Goal: Information Seeking & Learning: Learn about a topic

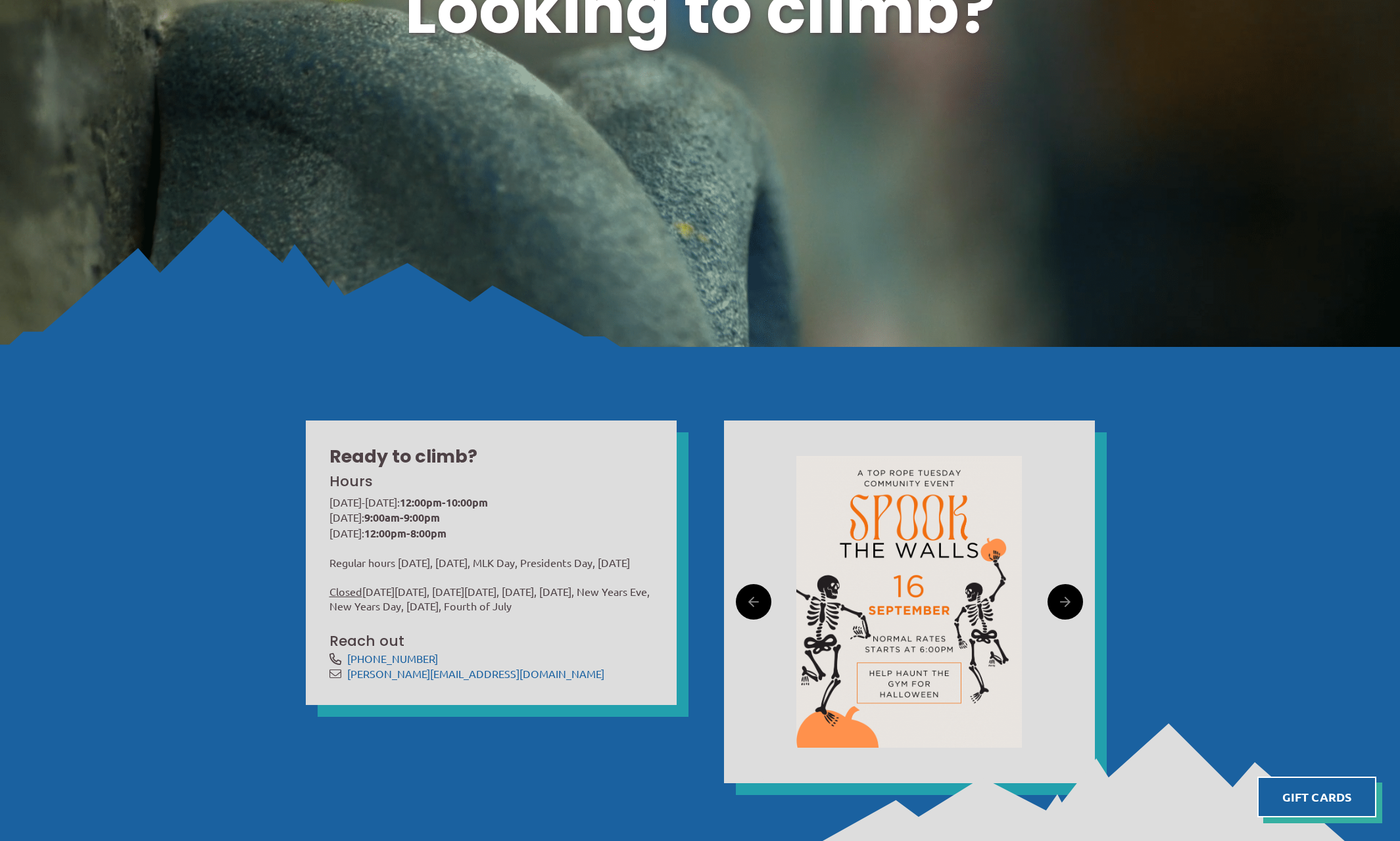
scroll to position [329, 0]
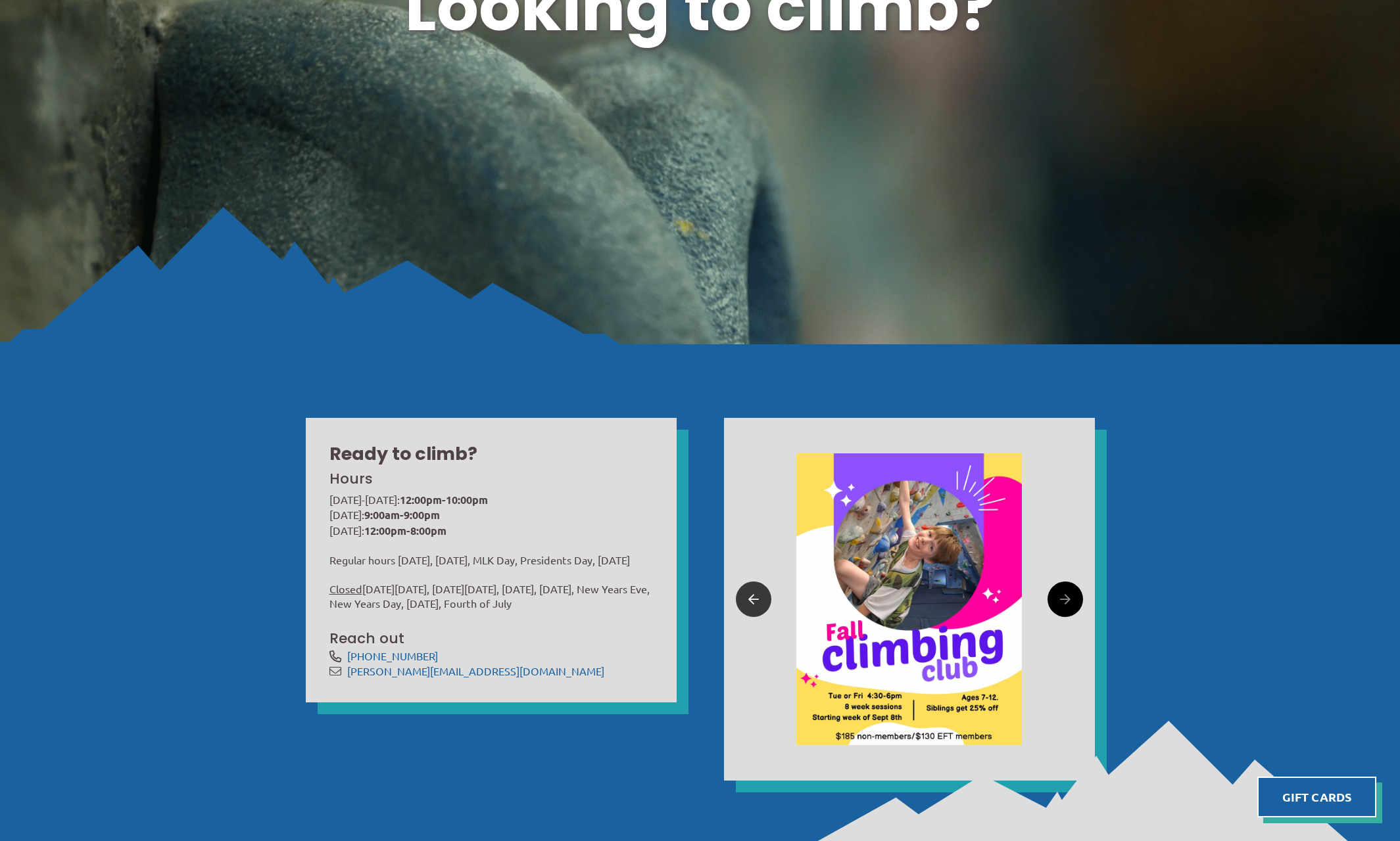
click at [751, 604] on icon at bounding box center [754, 599] width 10 height 20
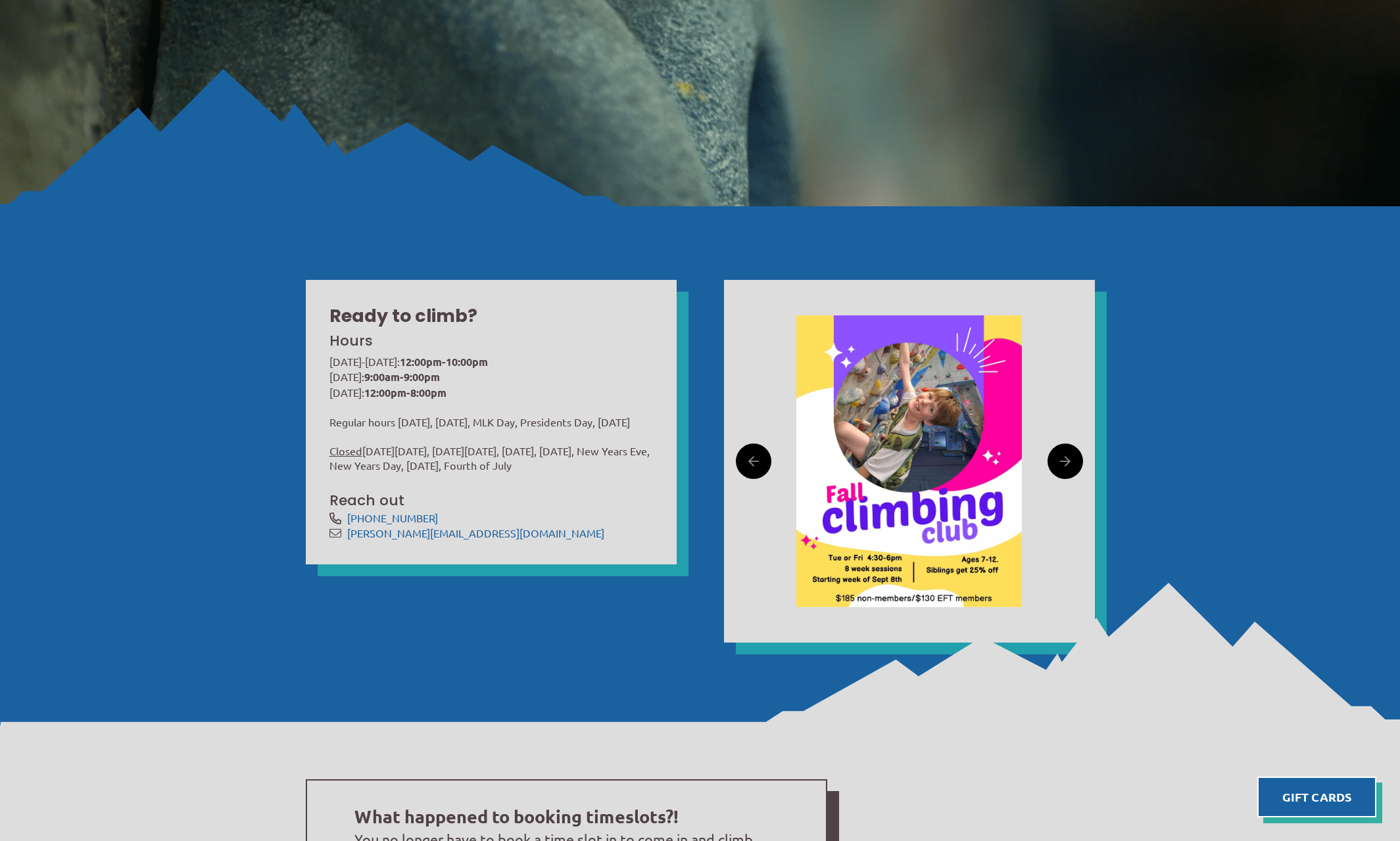
scroll to position [592, 0]
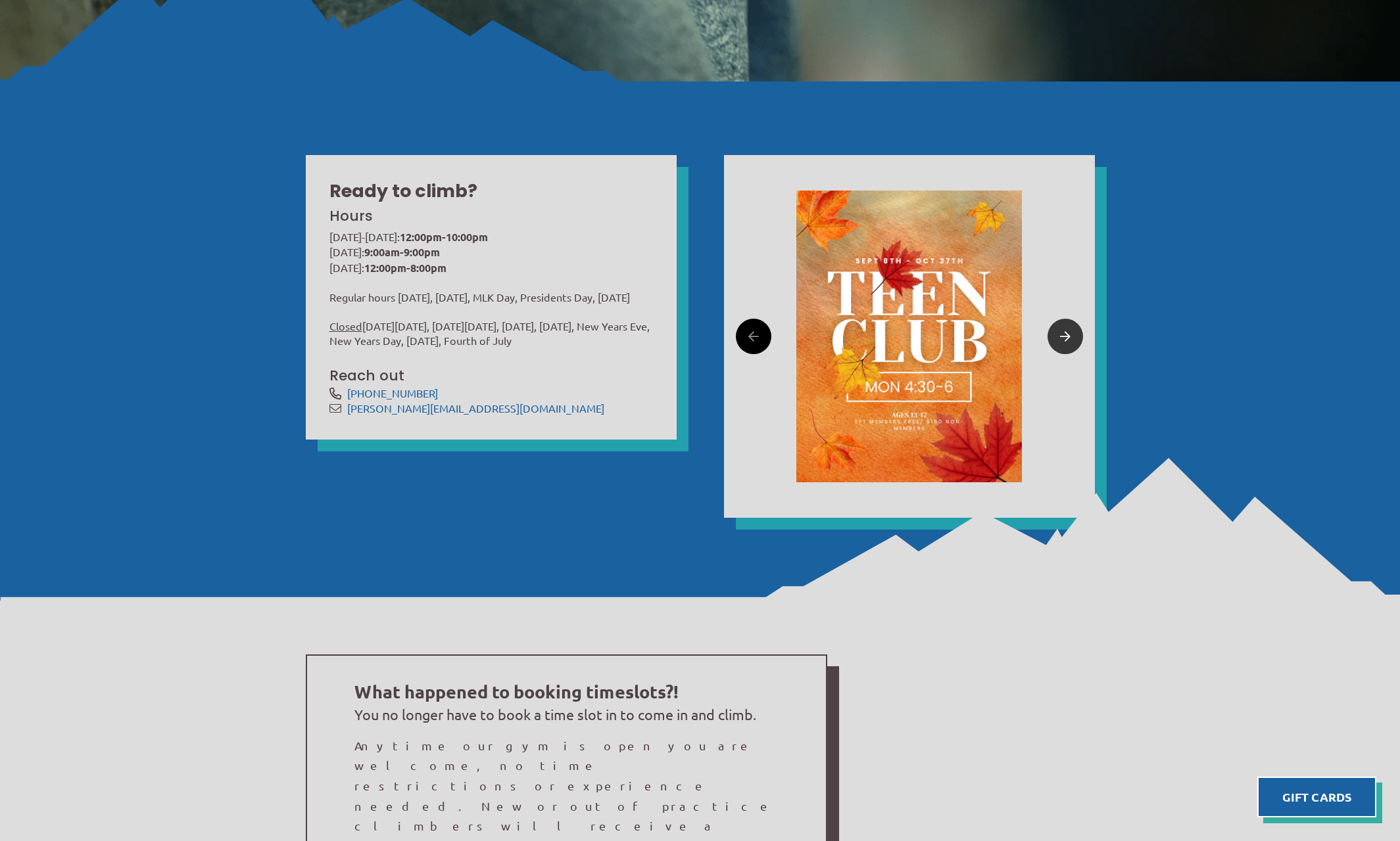
click at [1060, 338] on icon at bounding box center [1065, 337] width 10 height 20
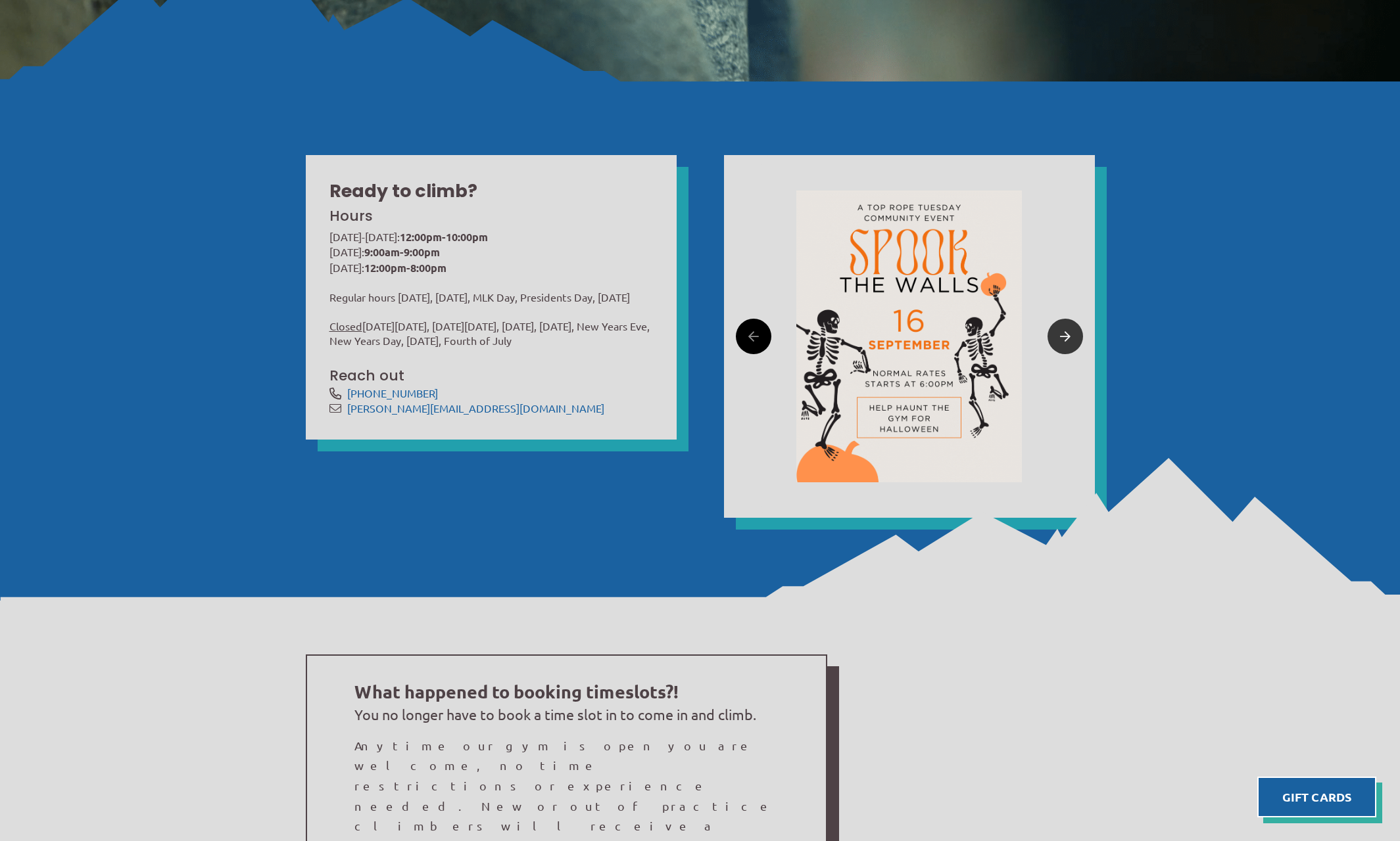
click at [1060, 338] on icon at bounding box center [1065, 337] width 10 height 20
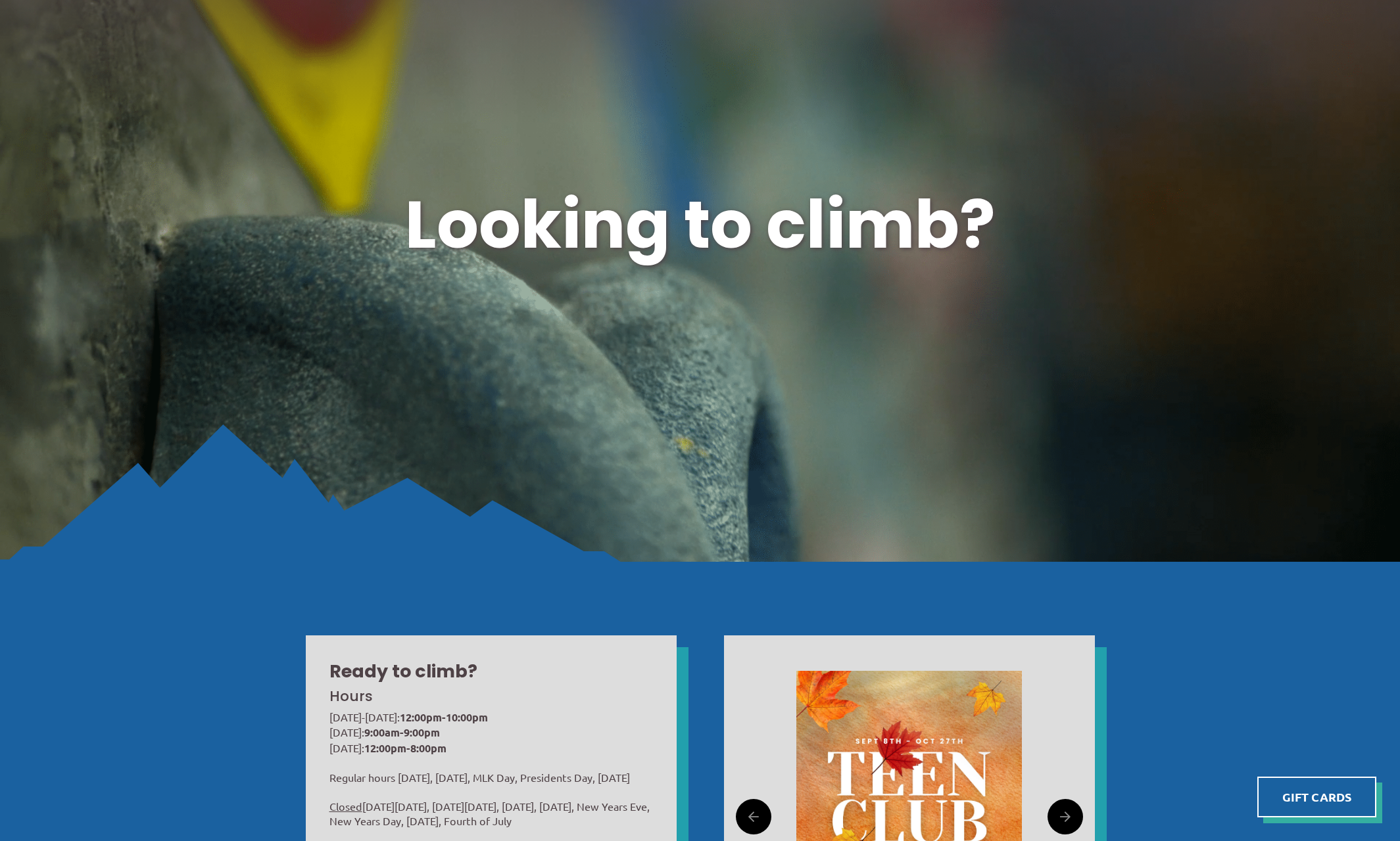
scroll to position [0, 0]
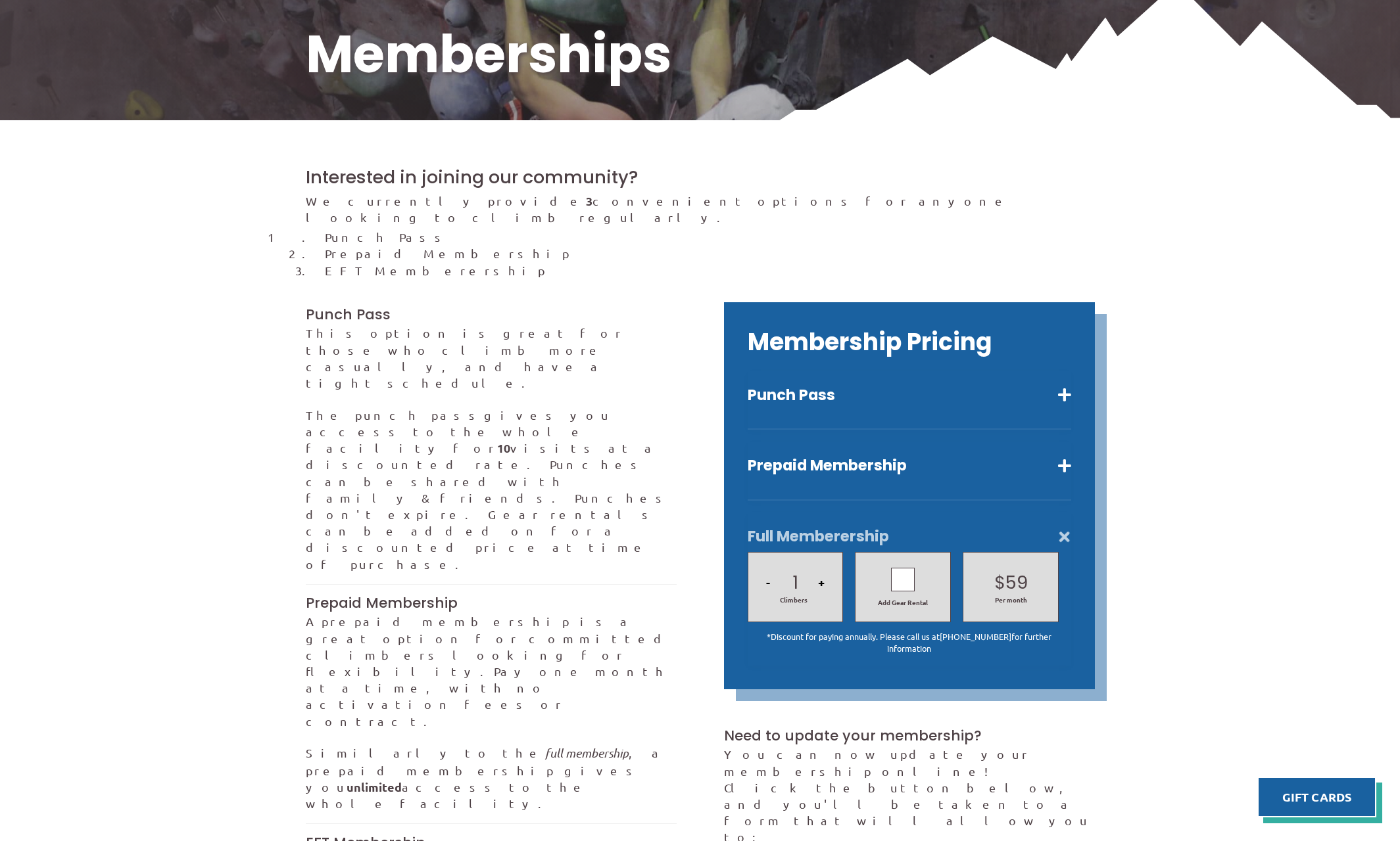
scroll to position [263, 0]
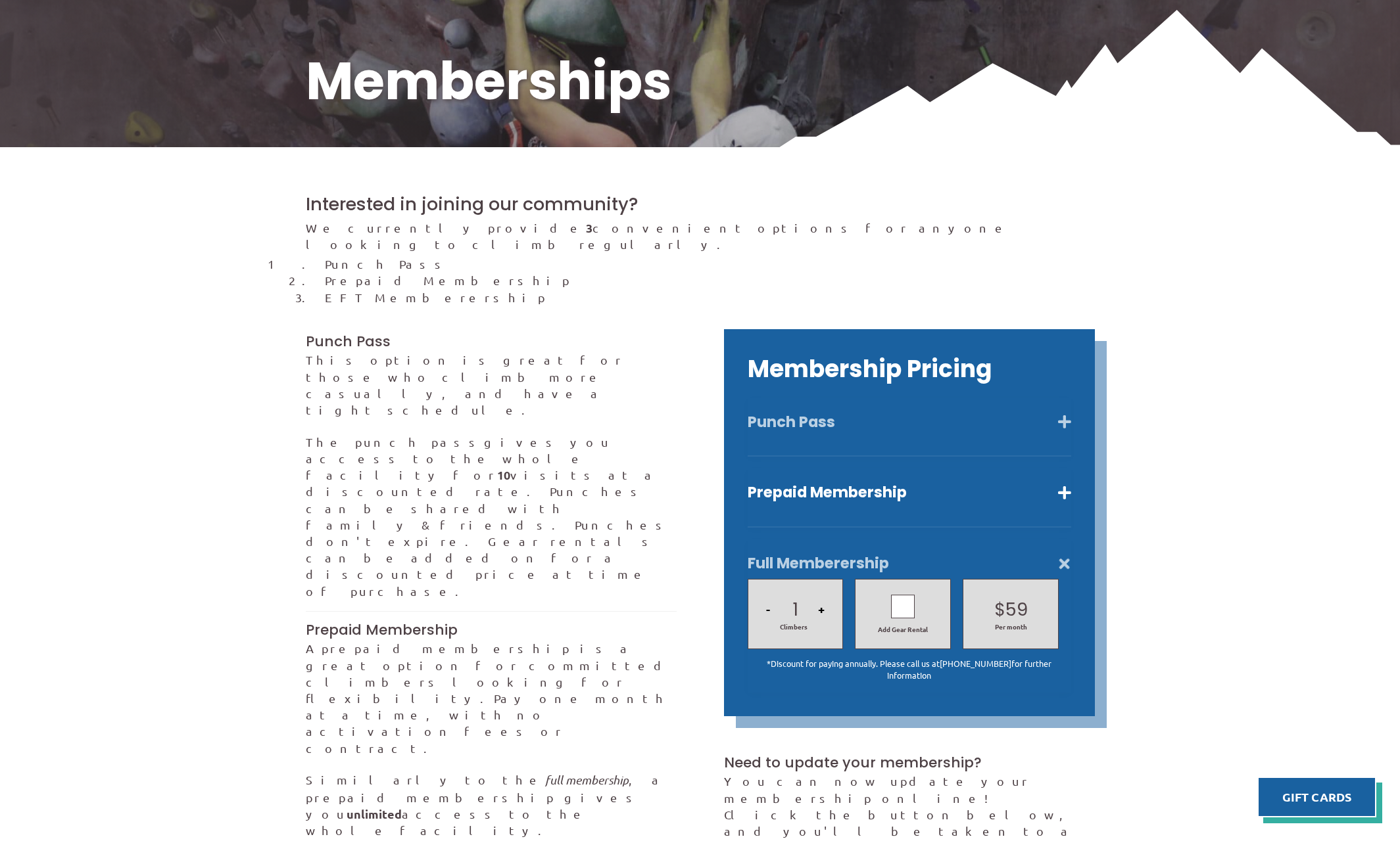
click at [895, 413] on button "Punch Pass" at bounding box center [909, 422] width 324 height 19
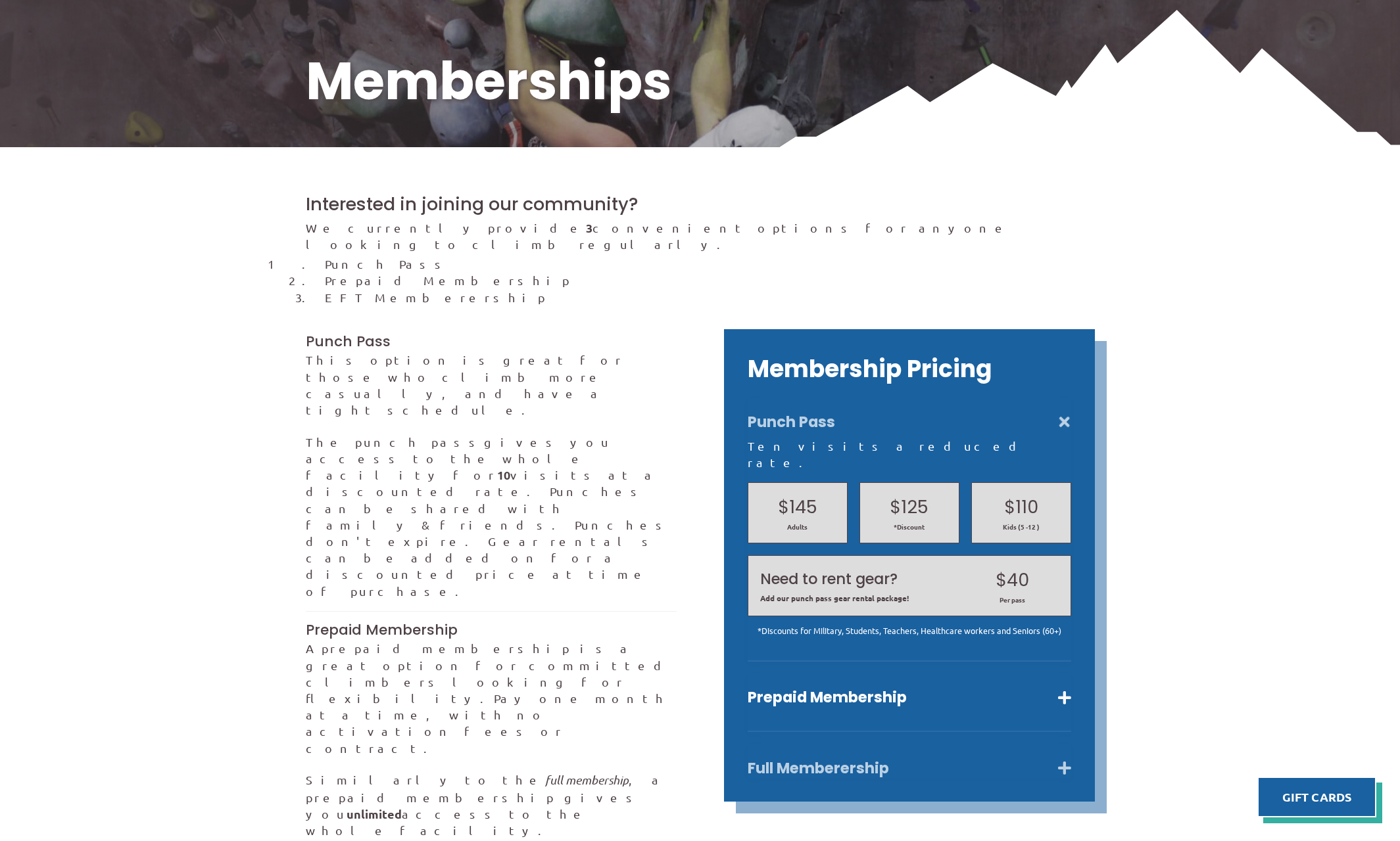
click at [937, 759] on button "Full Memberership" at bounding box center [909, 768] width 324 height 19
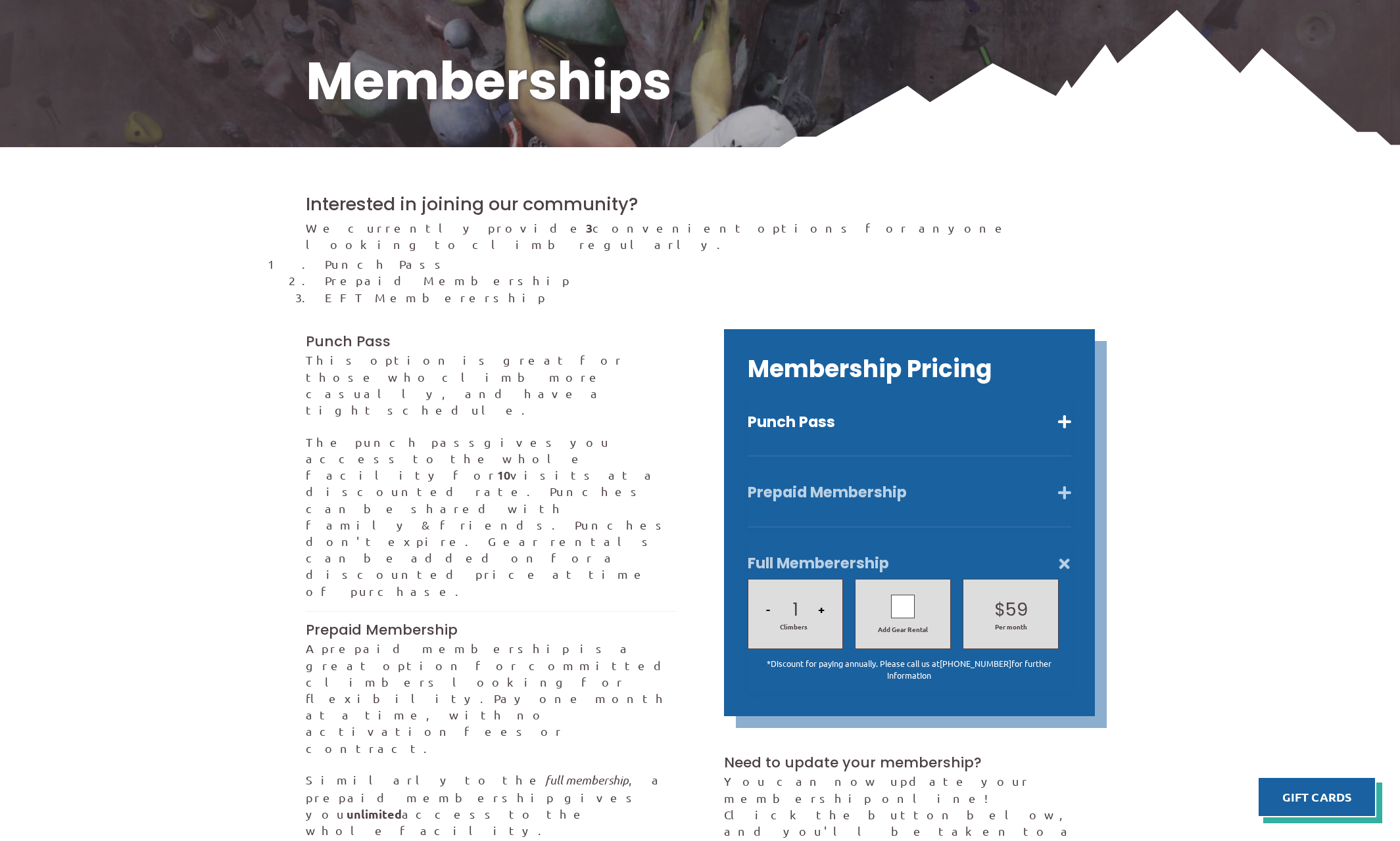
click at [864, 483] on button "Prepaid Membership" at bounding box center [909, 493] width 324 height 19
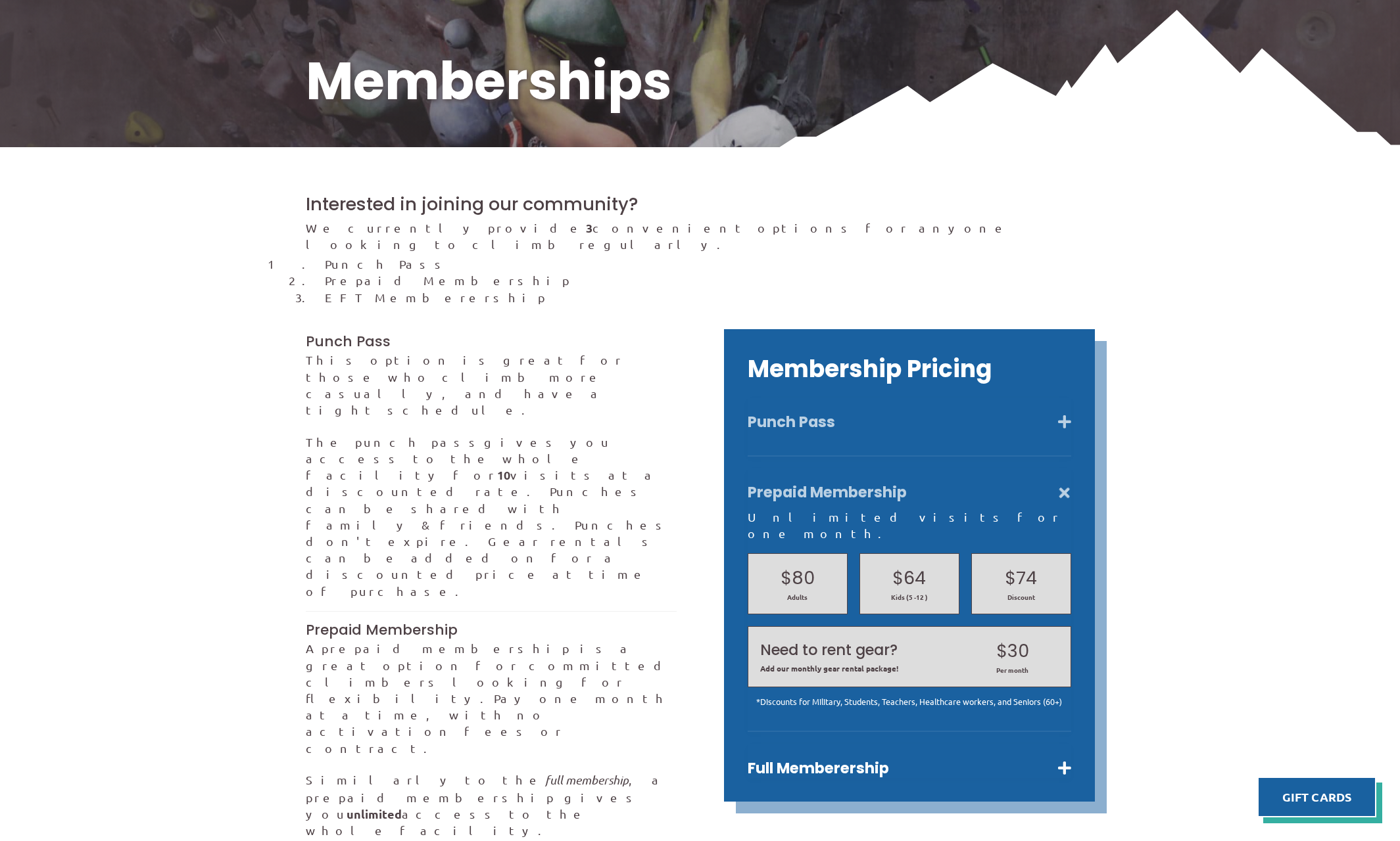
click at [857, 413] on button "Punch Pass" at bounding box center [909, 422] width 324 height 19
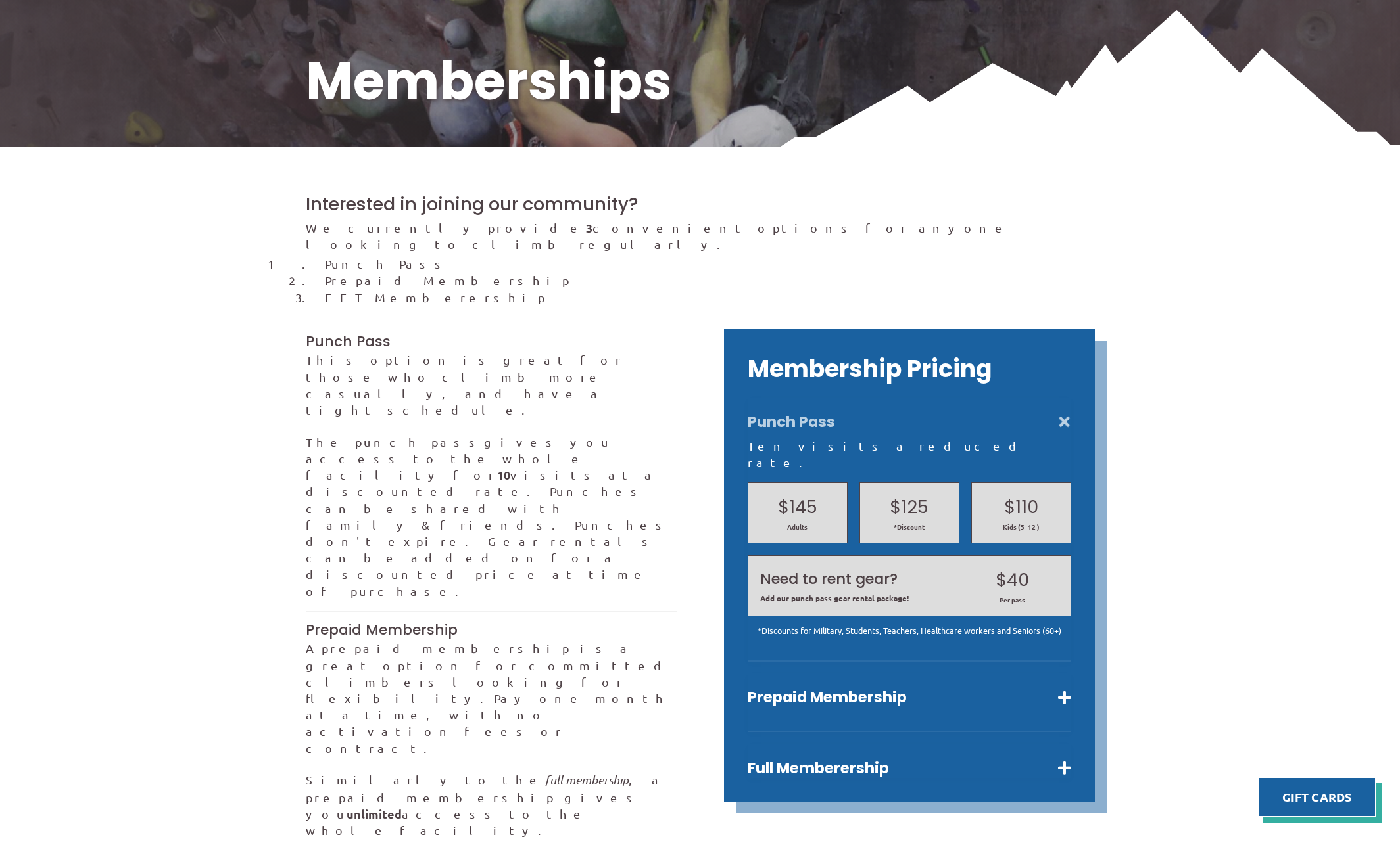
click at [1069, 413] on button "Punch Pass" at bounding box center [909, 422] width 324 height 19
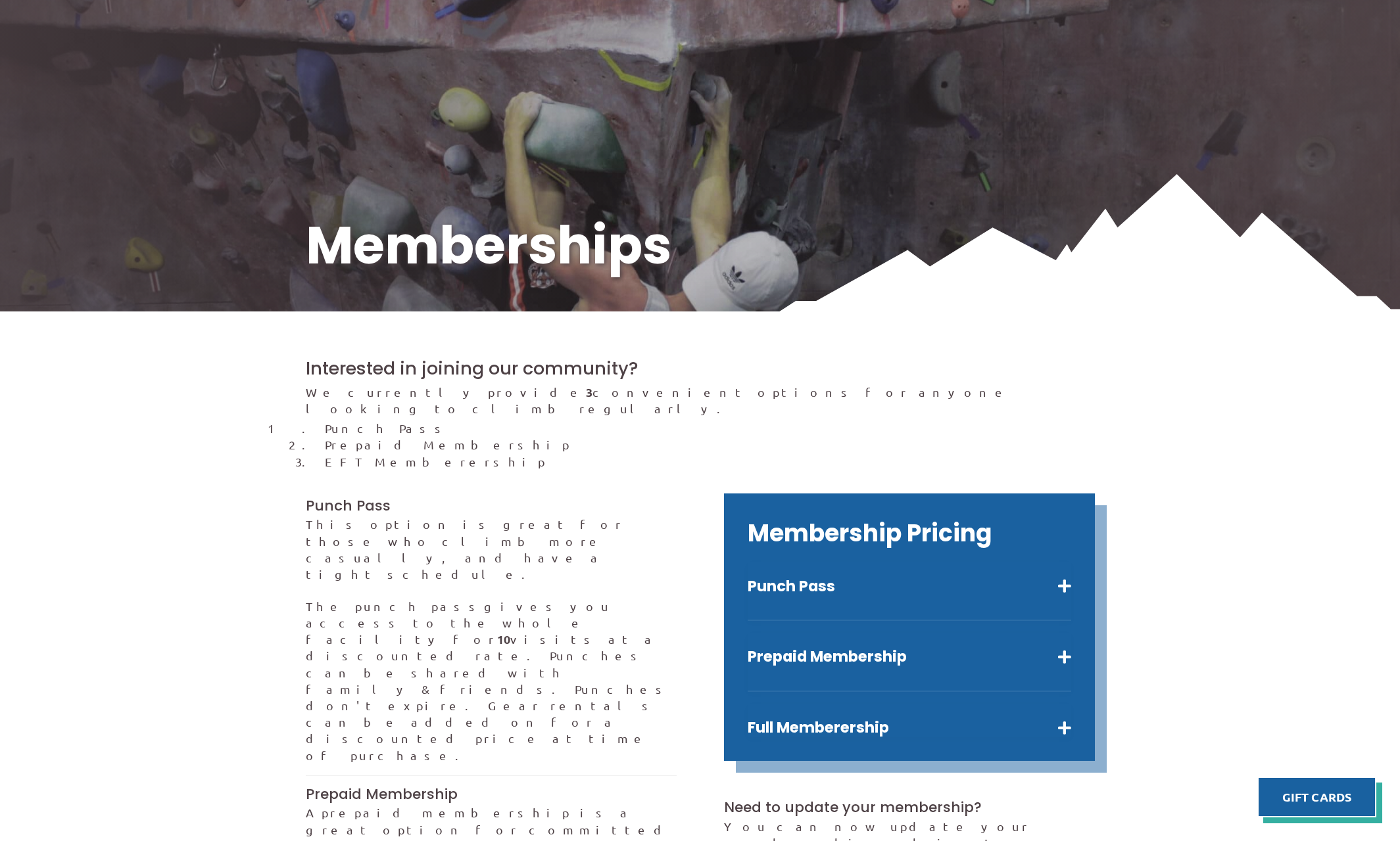
scroll to position [0, 0]
